Goal: Task Accomplishment & Management: Manage account settings

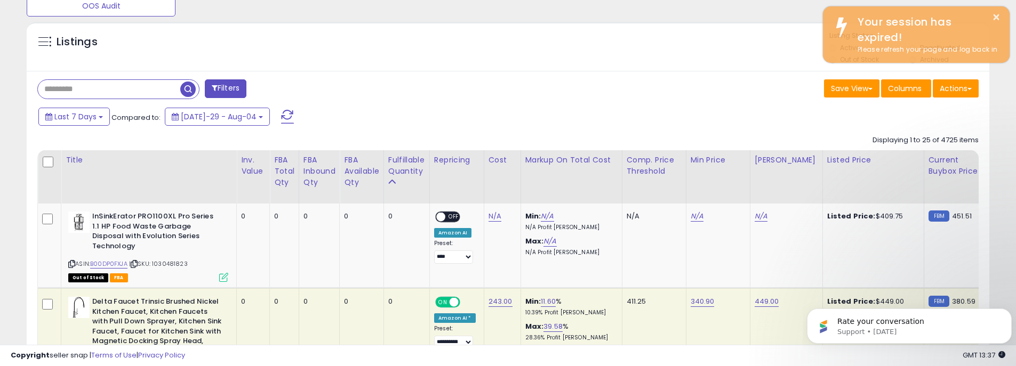
scroll to position [482, 0]
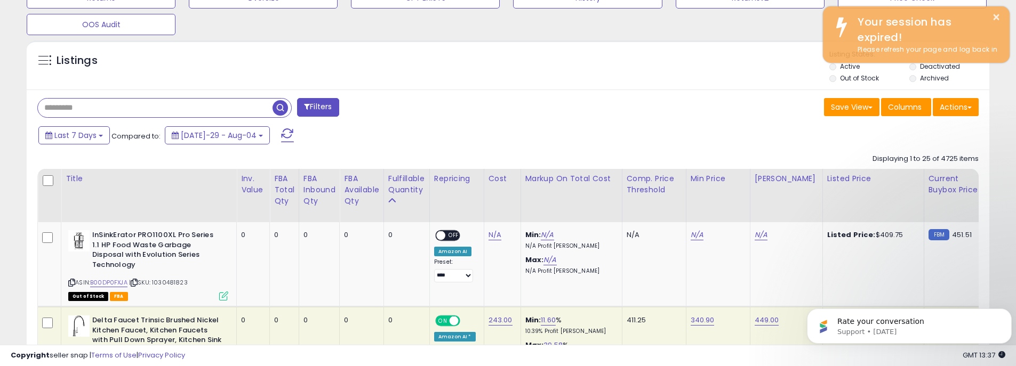
click at [66, 110] on input "text" at bounding box center [155, 108] width 235 height 19
click at [408, 180] on div "Fulfillable Quantity" at bounding box center [406, 184] width 37 height 22
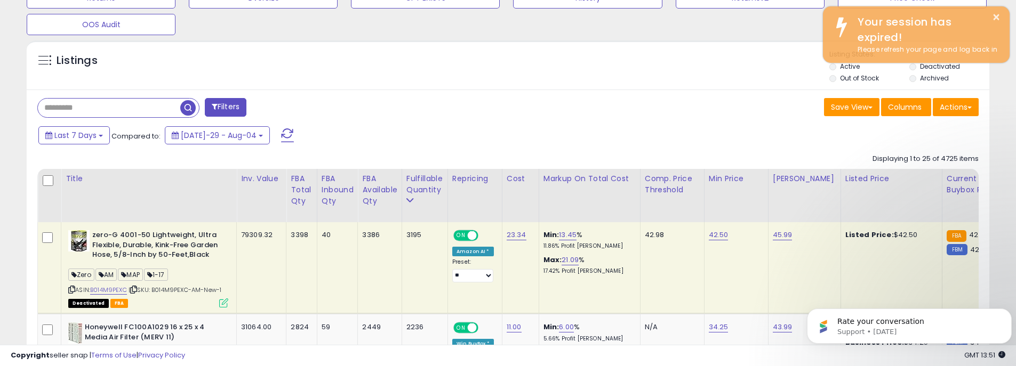
click at [487, 69] on div "Listings" at bounding box center [508, 68] width 962 height 36
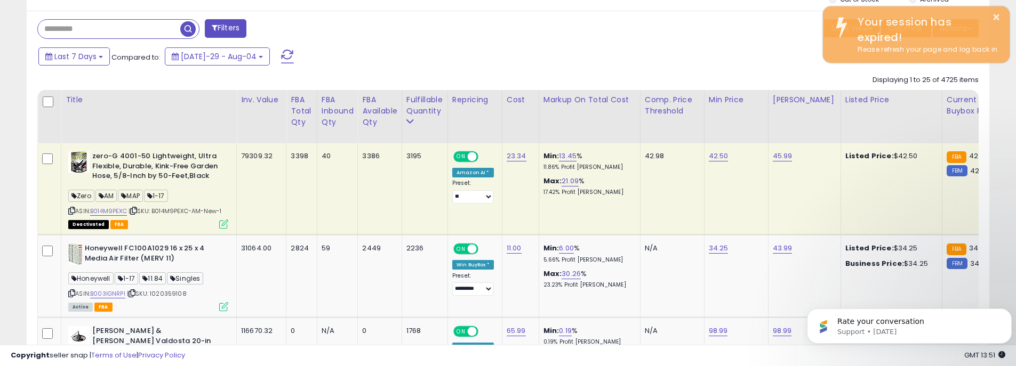
scroll to position [642, 0]
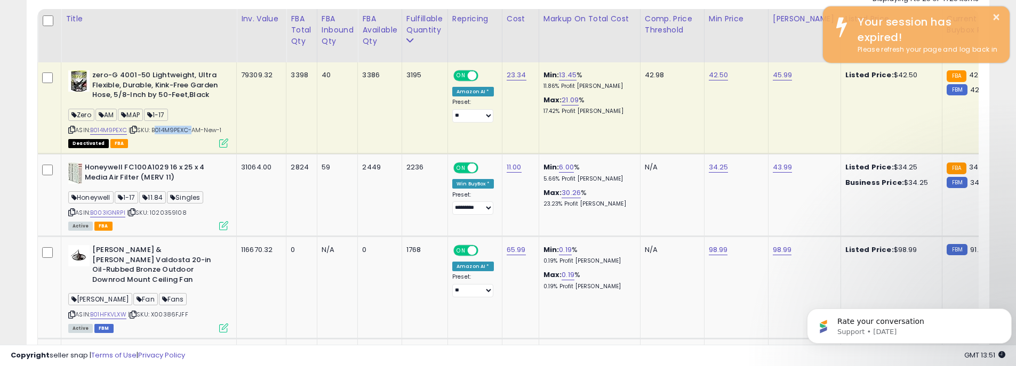
drag, startPoint x: 192, startPoint y: 131, endPoint x: 157, endPoint y: 128, distance: 35.3
click at [157, 128] on span "| SKU: B014M9PEXC-AM-New-1" at bounding box center [174, 130] width 93 height 9
copy span "B014M9PEXC"
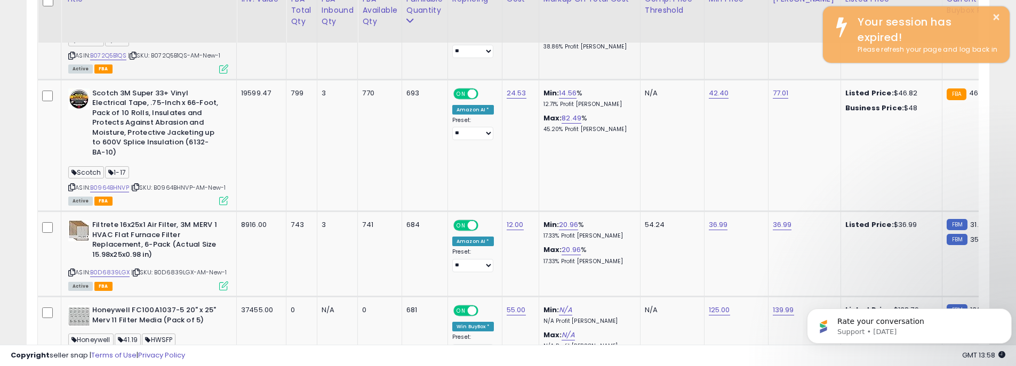
scroll to position [1819, 0]
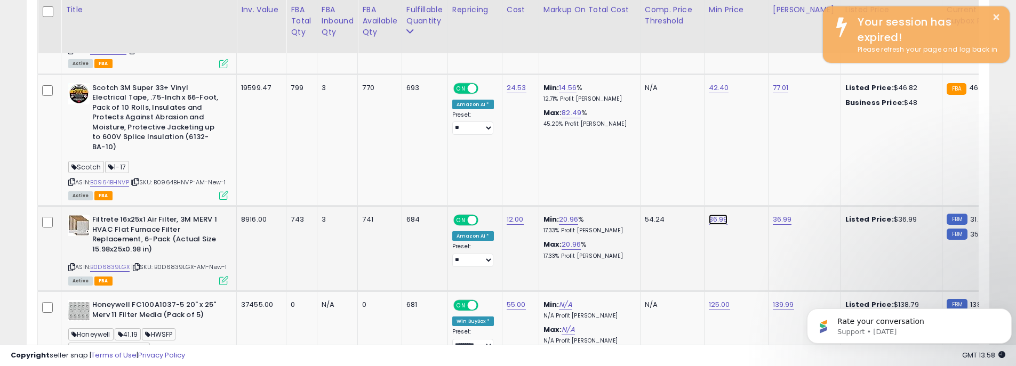
drag, startPoint x: 703, startPoint y: 173, endPoint x: 638, endPoint y: 171, distance: 65.1
click at [638, 171] on div "*****" at bounding box center [710, 174] width 154 height 28
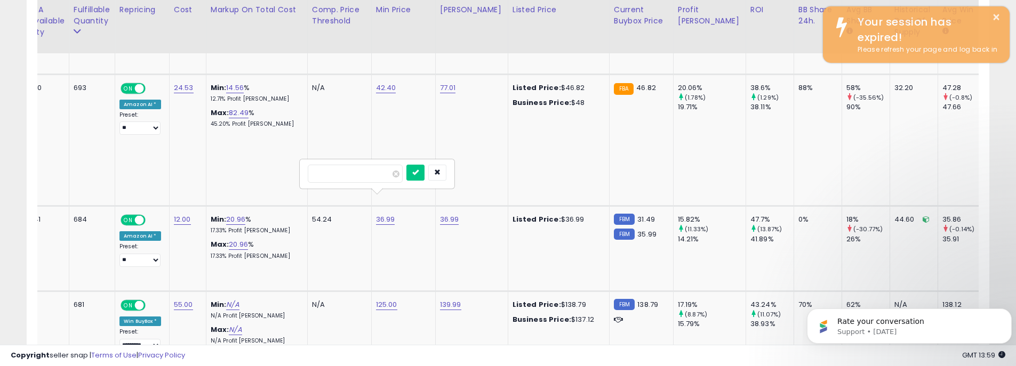
scroll to position [0, 0]
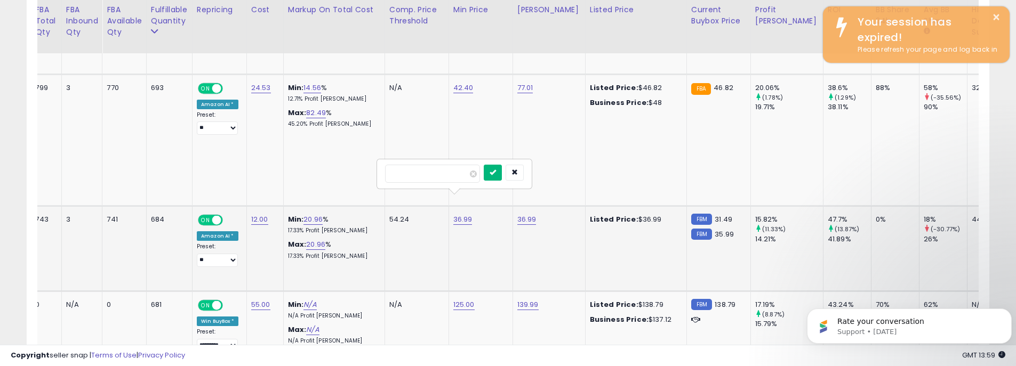
type input "*****"
click at [502, 172] on button "submit" at bounding box center [493, 173] width 18 height 16
click at [496, 162] on icon "submit" at bounding box center [492, 161] width 6 height 6
click at [518, 162] on icon "button" at bounding box center [514, 161] width 6 height 6
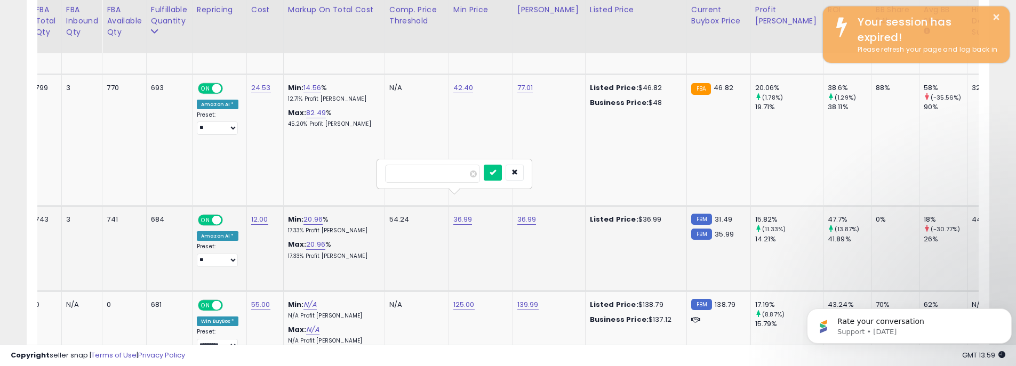
drag, startPoint x: 417, startPoint y: 174, endPoint x: 380, endPoint y: 172, distance: 37.9
click at [380, 172] on div "*****" at bounding box center [454, 174] width 154 height 28
type input "*****"
click at [496, 172] on icon "submit" at bounding box center [492, 172] width 6 height 6
click at [524, 157] on button "button" at bounding box center [514, 162] width 18 height 16
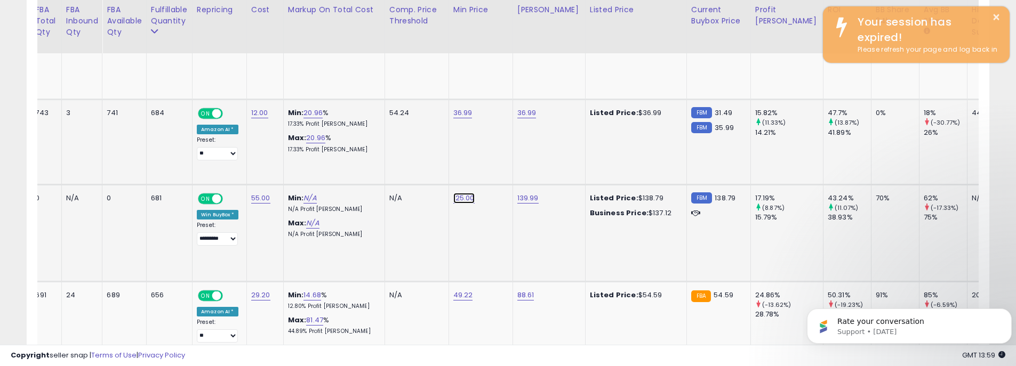
drag, startPoint x: 438, startPoint y: 152, endPoint x: 369, endPoint y: 150, distance: 68.8
type input "******"
click at [497, 149] on icon "submit" at bounding box center [494, 151] width 6 height 6
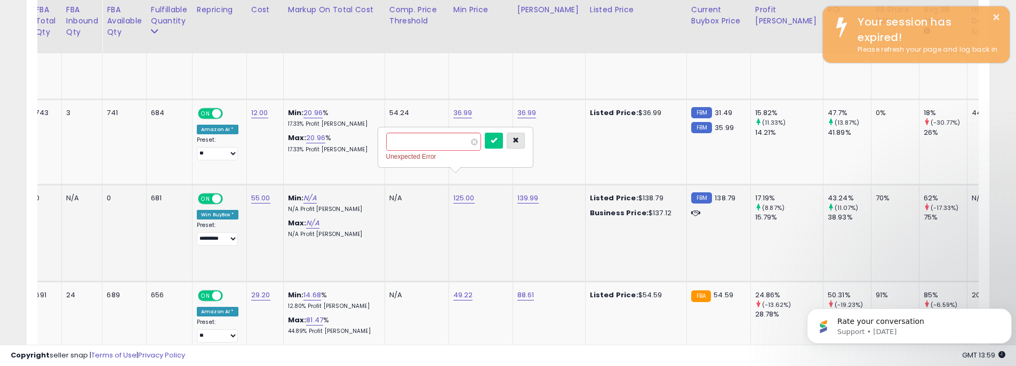
click at [519, 137] on icon "button" at bounding box center [515, 140] width 6 height 6
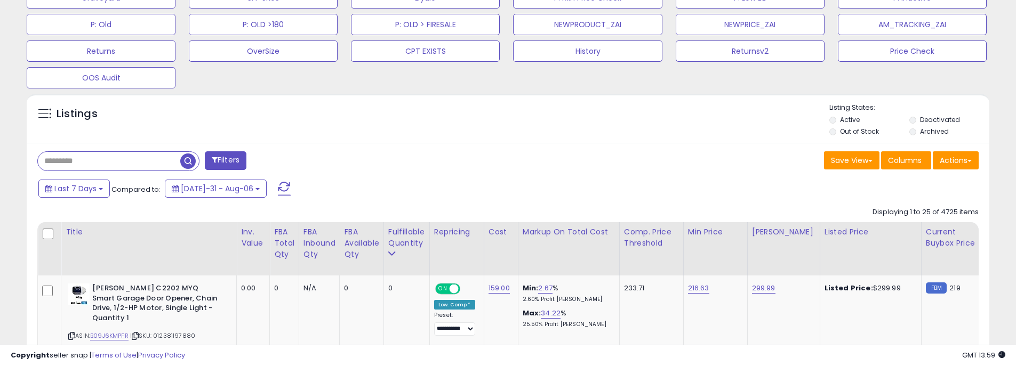
scroll to position [219, 558]
click at [403, 233] on div "Fulfillable Quantity" at bounding box center [406, 238] width 37 height 22
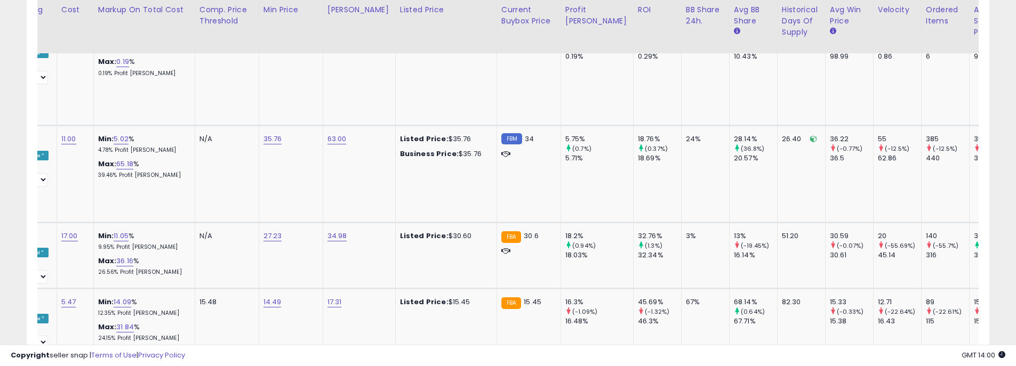
scroll to position [0, 304]
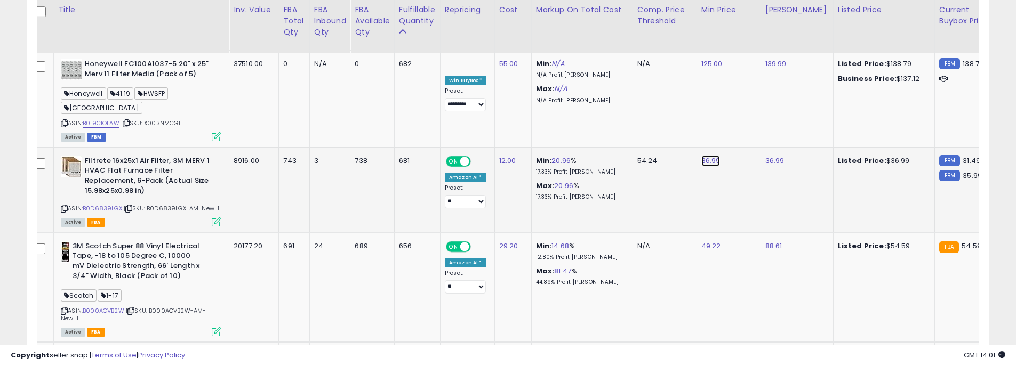
drag, startPoint x: 678, startPoint y: 100, endPoint x: 613, endPoint y: 99, distance: 64.5
type input "*****"
click at [744, 96] on icon "submit" at bounding box center [740, 99] width 6 height 6
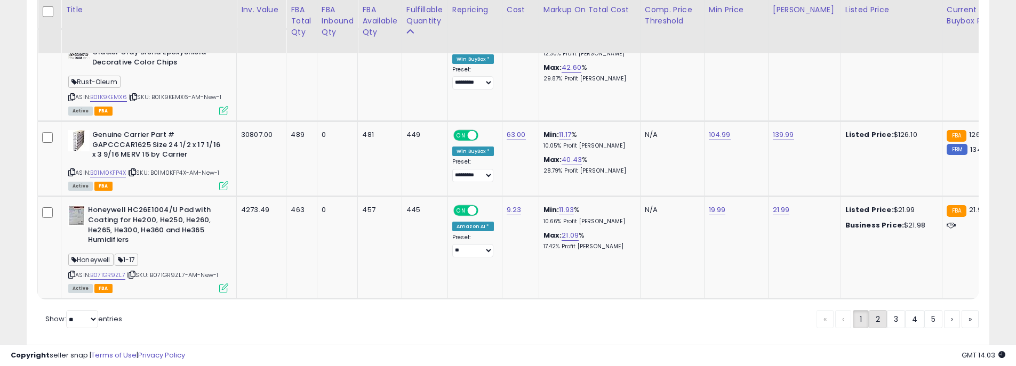
click at [905, 310] on link "2" at bounding box center [914, 319] width 19 height 18
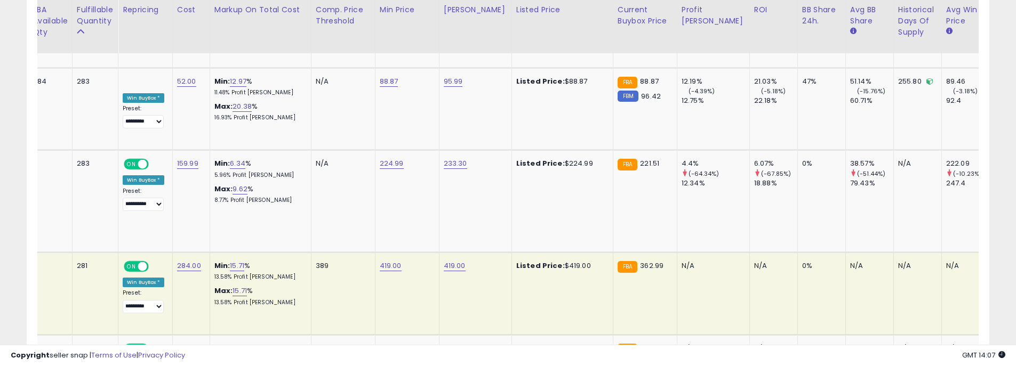
scroll to position [0, 347]
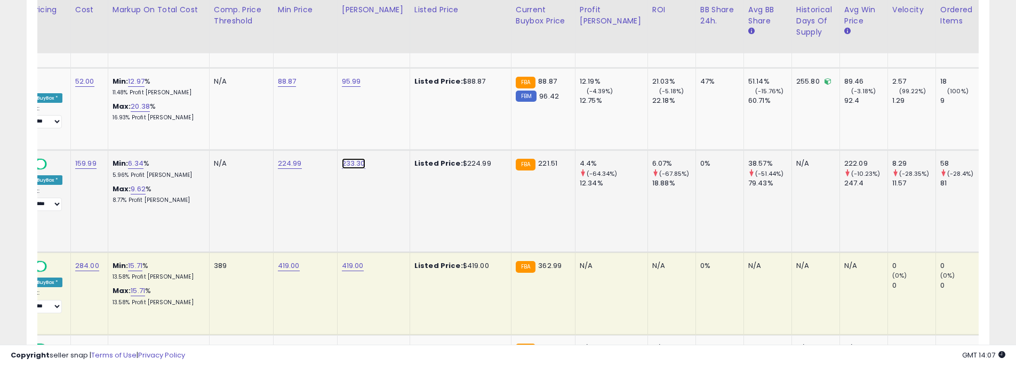
drag, startPoint x: 318, startPoint y: 96, endPoint x: 241, endPoint y: 86, distance: 77.9
type input "*"
type input "******"
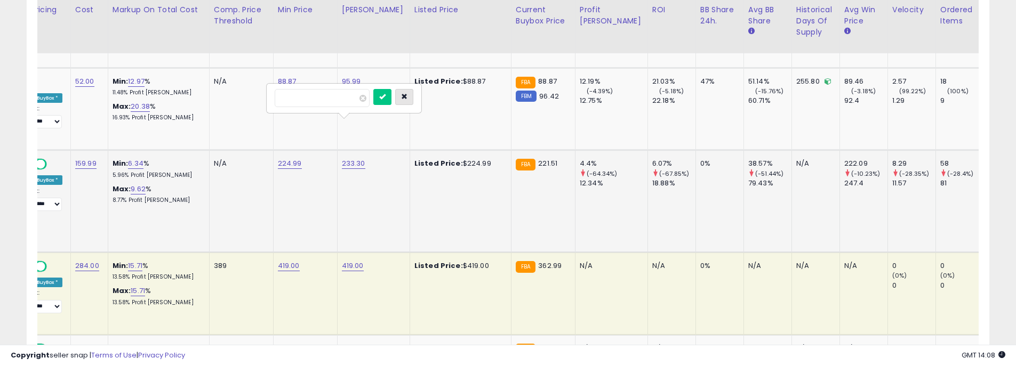
click at [407, 96] on icon "button" at bounding box center [404, 96] width 6 height 6
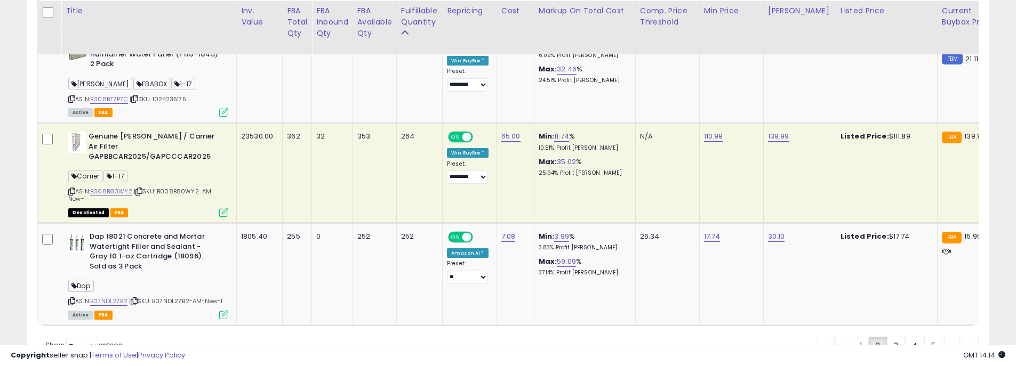
scroll to position [2679, 0]
click at [924, 336] on link "3" at bounding box center [933, 345] width 18 height 18
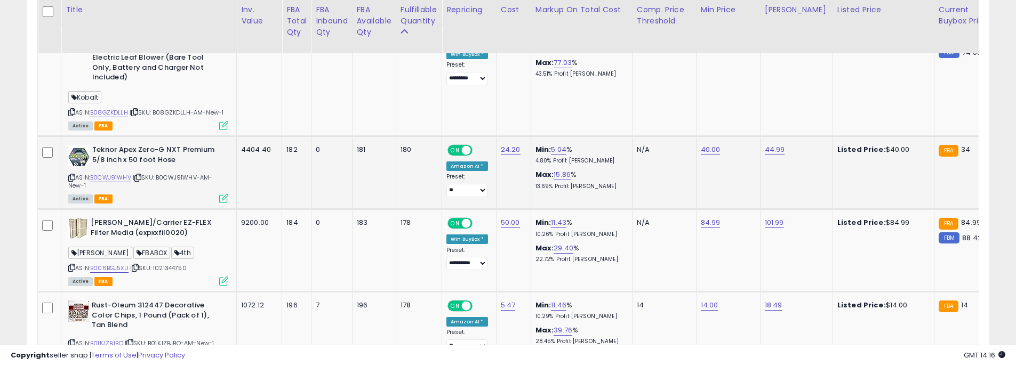
scroll to position [2092, 0]
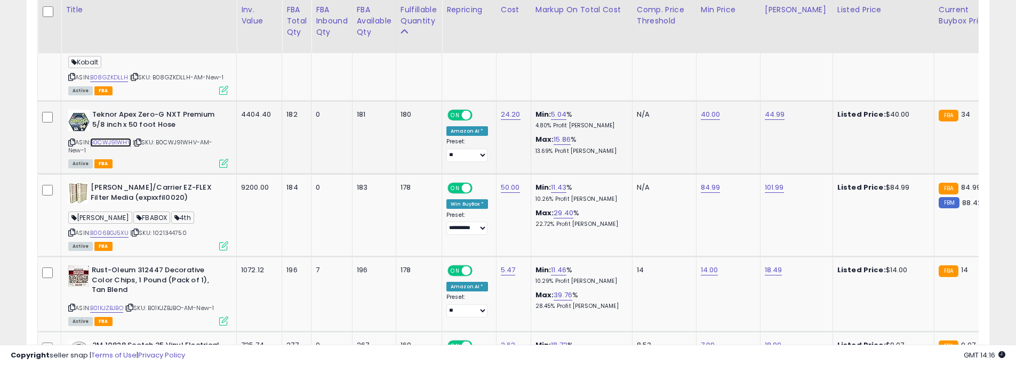
click at [117, 138] on link "B0CWJ91WHV" at bounding box center [110, 142] width 41 height 9
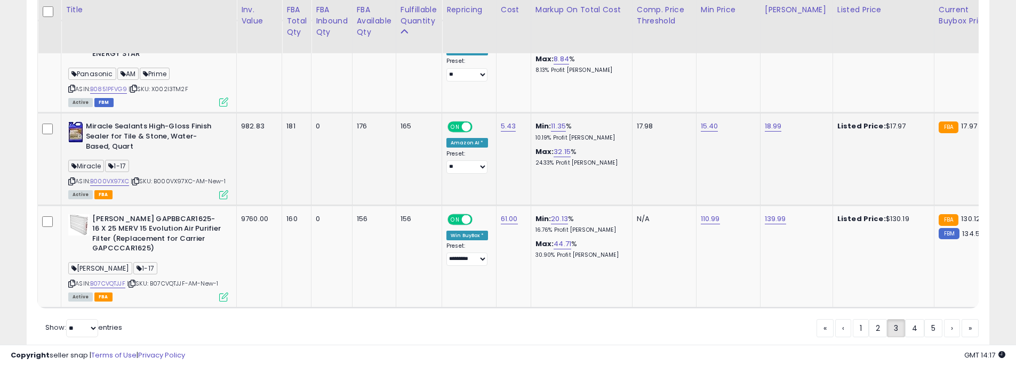
scroll to position [2555, 0]
click at [944, 318] on link "4" at bounding box center [952, 327] width 16 height 18
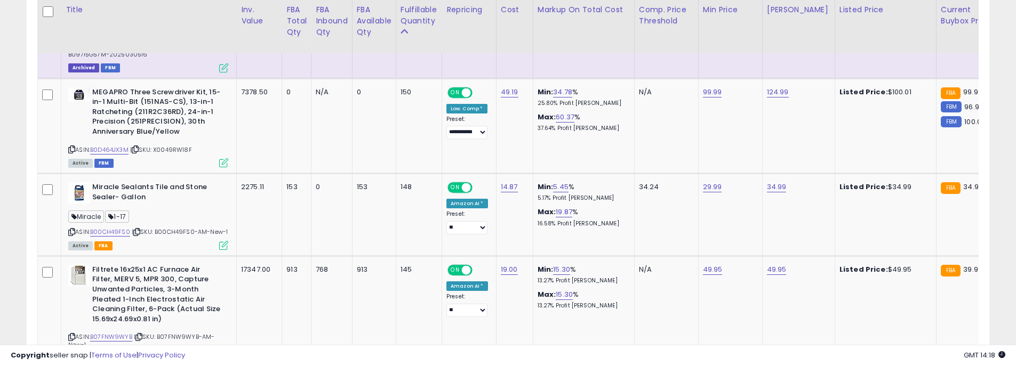
scroll to position [1452, 0]
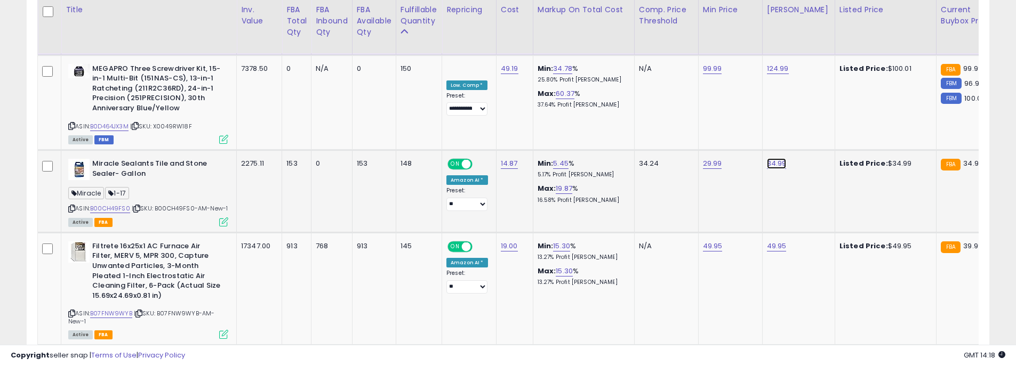
drag, startPoint x: 733, startPoint y: 85, endPoint x: 663, endPoint y: 79, distance: 69.6
type input "*****"
click at [809, 85] on icon "submit" at bounding box center [806, 82] width 6 height 6
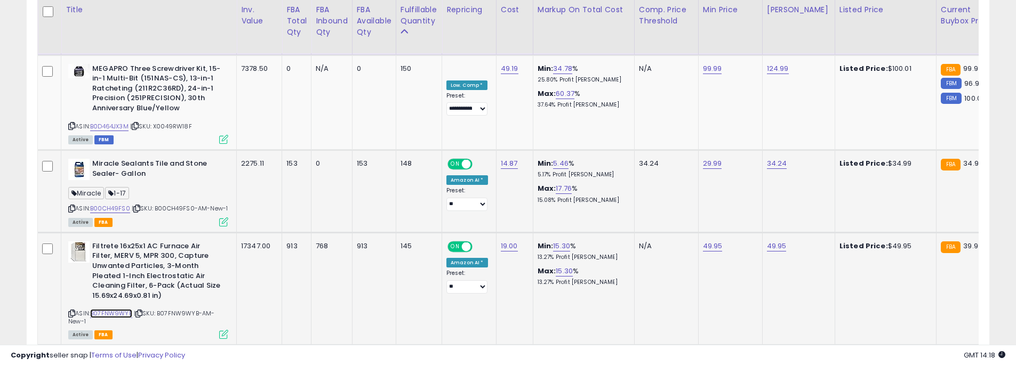
click at [115, 309] on link "B07FNW9WYB" at bounding box center [111, 313] width 42 height 9
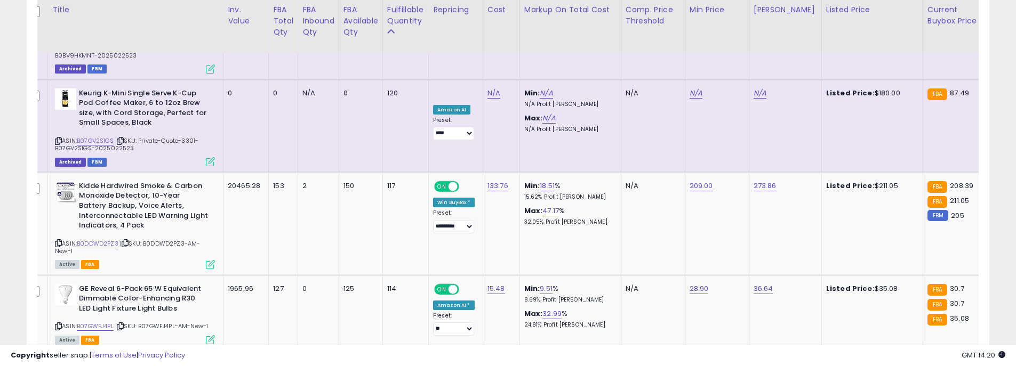
scroll to position [0, 1]
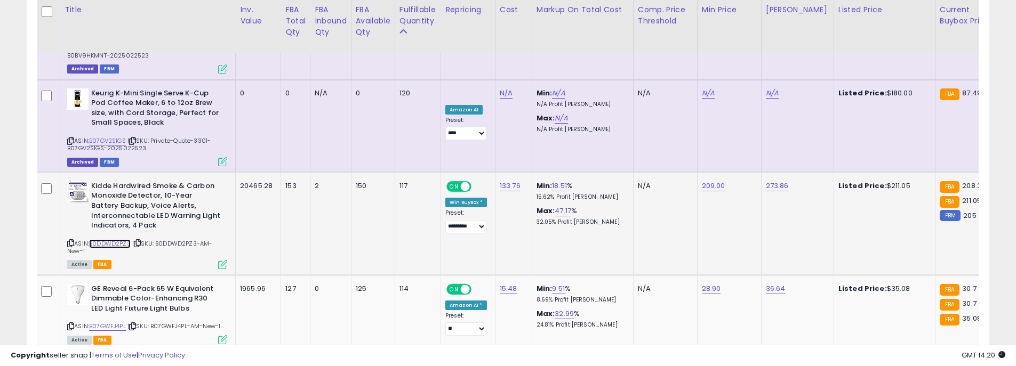
click at [103, 239] on link "B0DDWD2PZ3" at bounding box center [110, 243] width 42 height 9
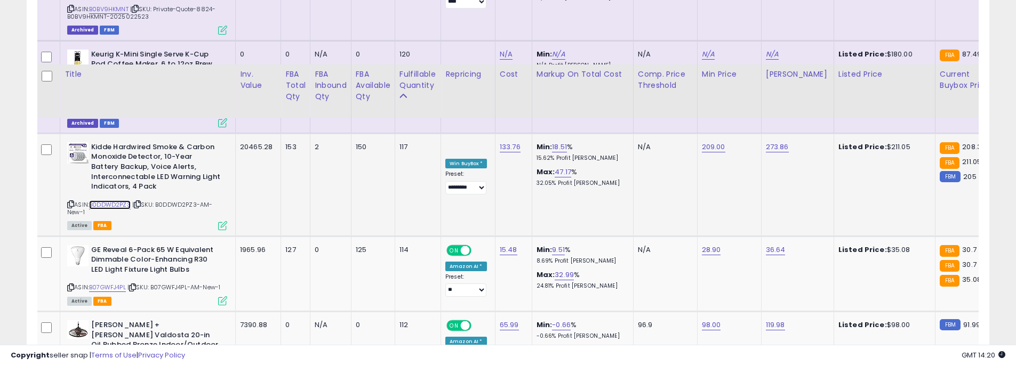
scroll to position [2732, 0]
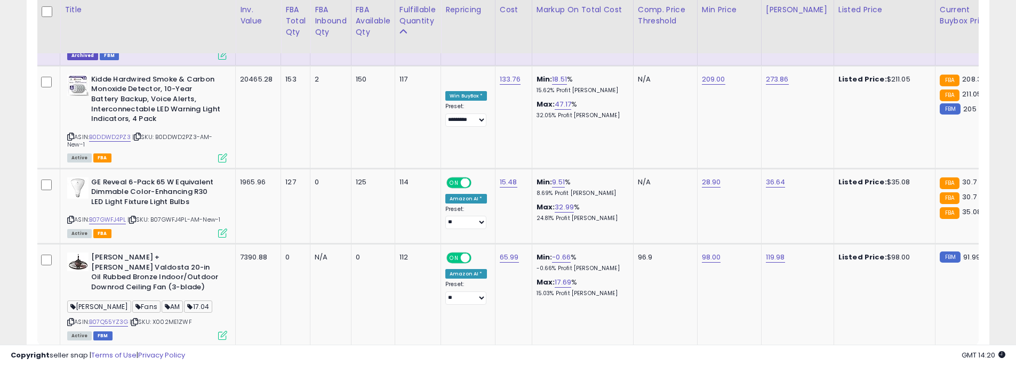
click at [944, 358] on link "5" at bounding box center [952, 367] width 16 height 18
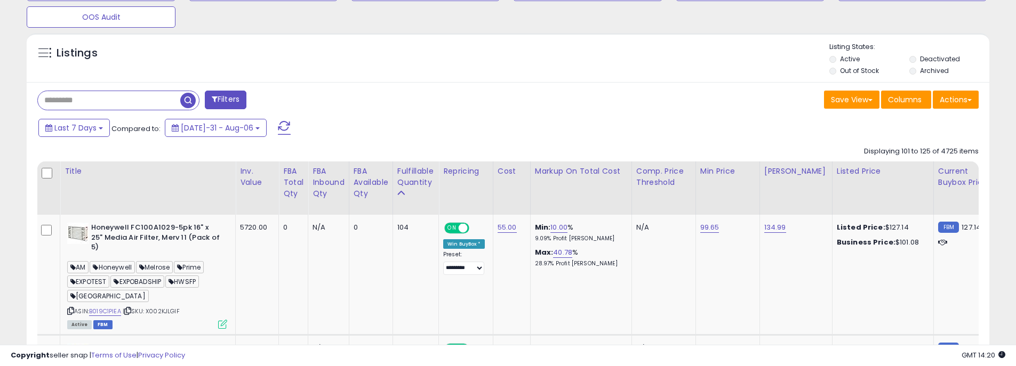
scroll to position [546, 0]
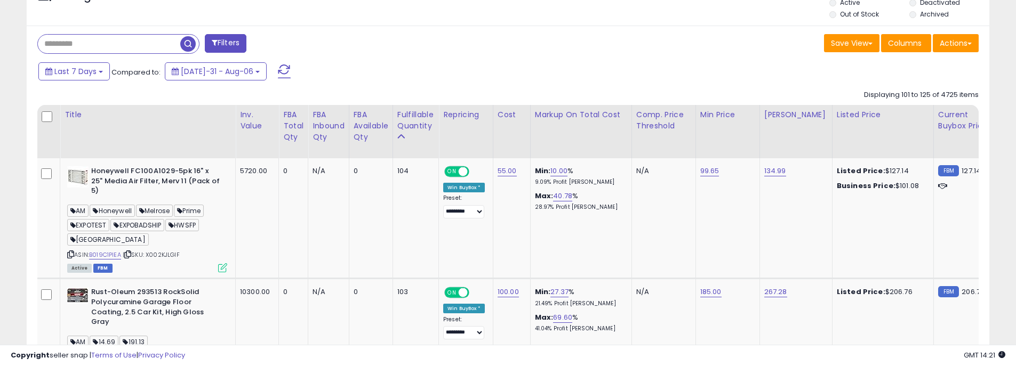
click at [526, 52] on div "Save View Save As New View Update Current View Columns Actions Import Export Vi…" at bounding box center [747, 44] width 479 height 21
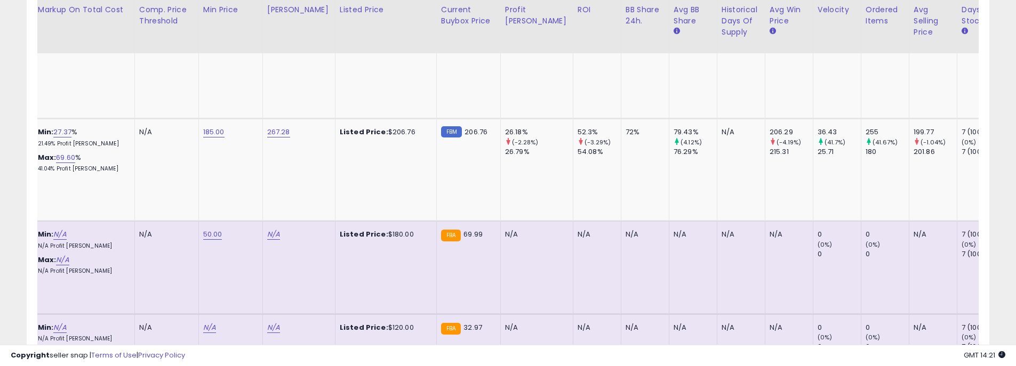
scroll to position [0, 12]
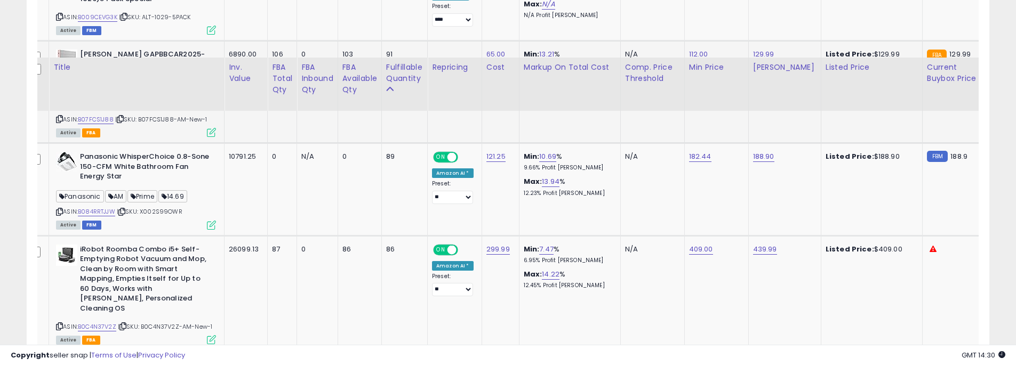
scroll to position [1482, 0]
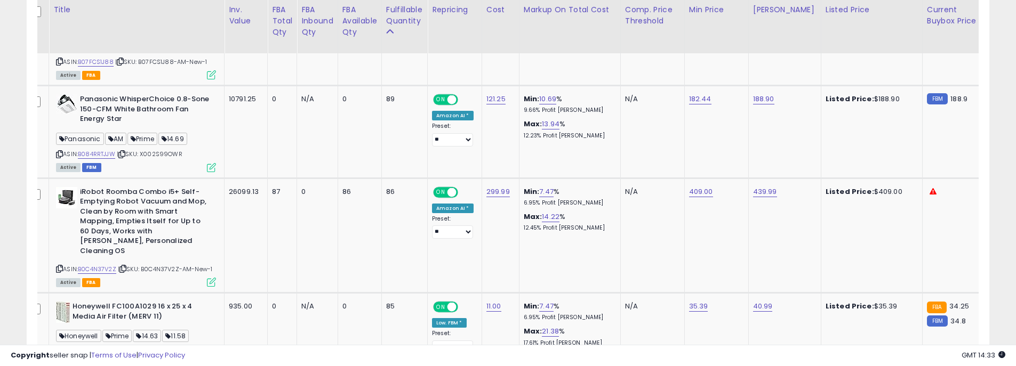
click at [1003, 35] on div "**********" at bounding box center [507, 89] width 1005 height 3052
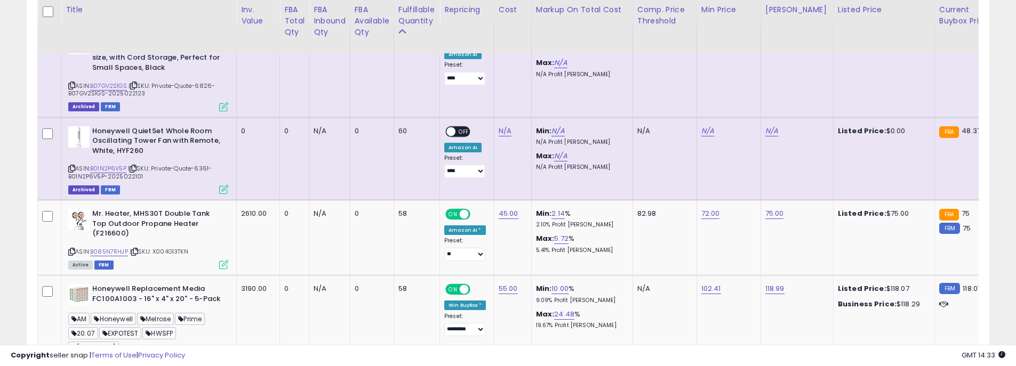
scroll to position [2697, 0]
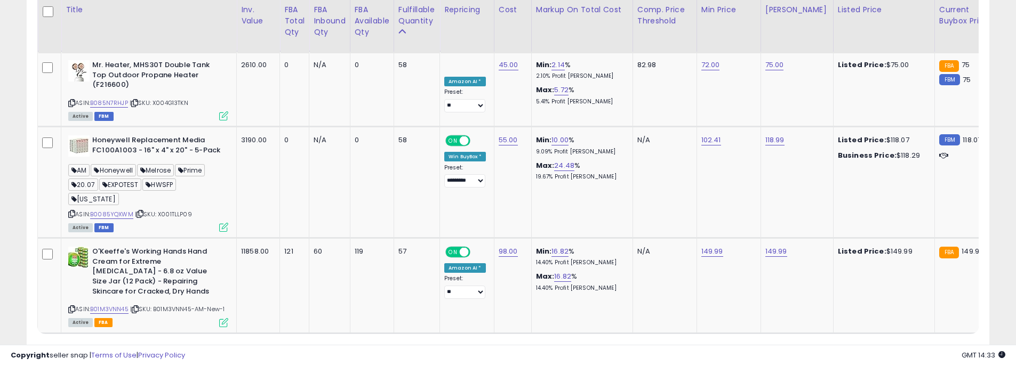
click at [944, 345] on link "6" at bounding box center [952, 354] width 16 height 18
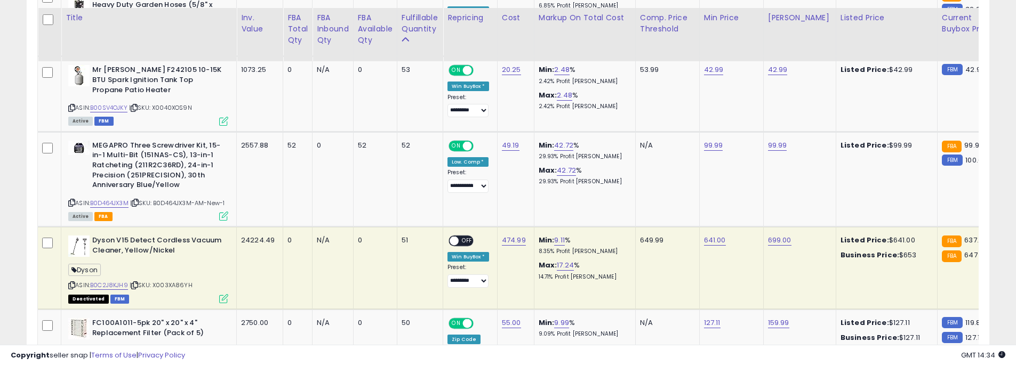
scroll to position [1026, 0]
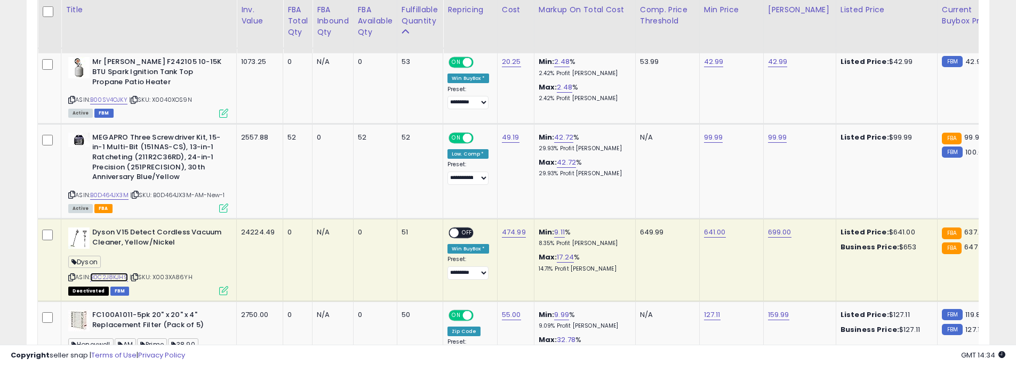
click at [115, 282] on link "B0C2J8KJH9" at bounding box center [109, 277] width 38 height 9
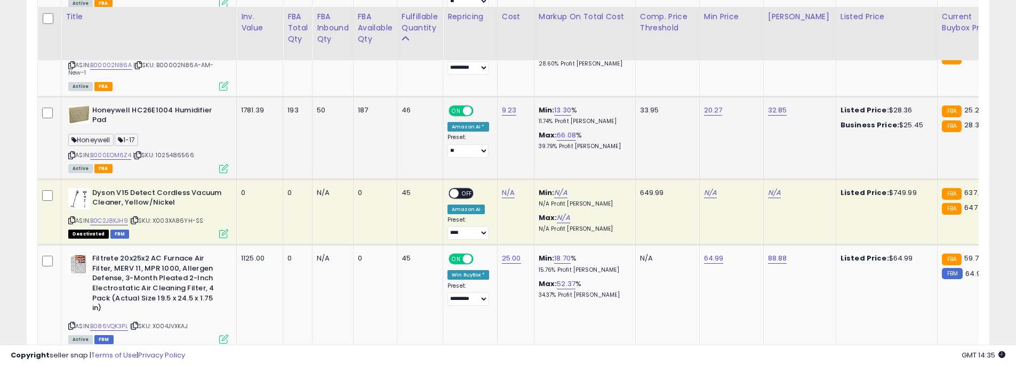
scroll to position [1932, 0]
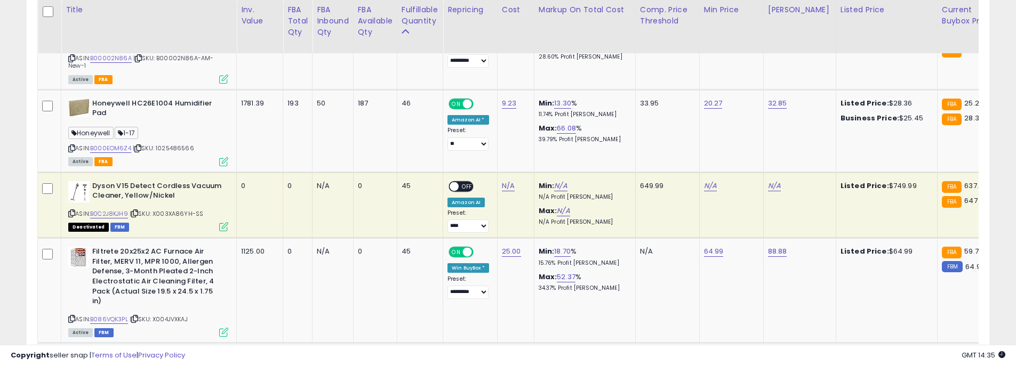
drag, startPoint x: 457, startPoint y: 243, endPoint x: 758, endPoint y: 349, distance: 319.4
click at [758, 349] on div "Copyright seller snap | Terms of Use | Privacy Policy GMT 14:35 Authorization r…" at bounding box center [508, 355] width 1016 height 21
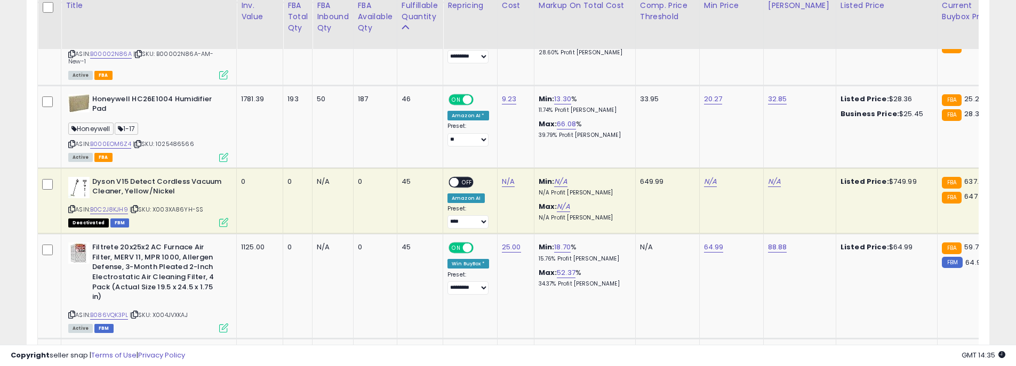
scroll to position [1985, 0]
